Goal: Find specific page/section: Find specific page/section

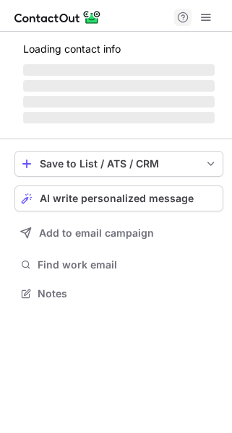
scroll to position [6, 6]
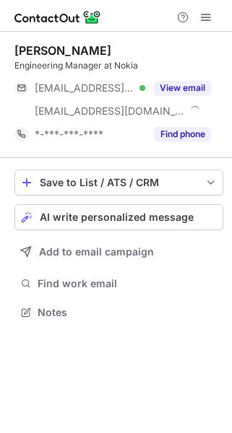
scroll to position [302, 231]
